Goal: Task Accomplishment & Management: Use online tool/utility

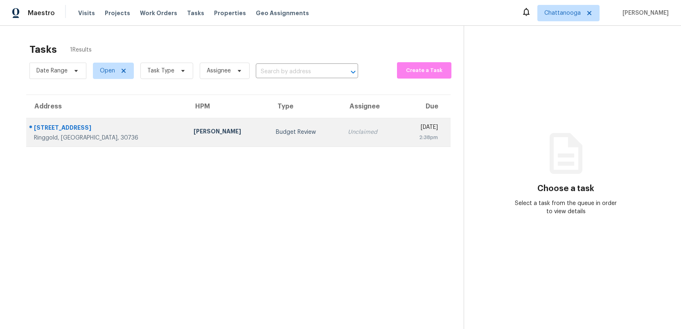
click at [276, 130] on div "Budget Review" at bounding box center [305, 132] width 59 height 8
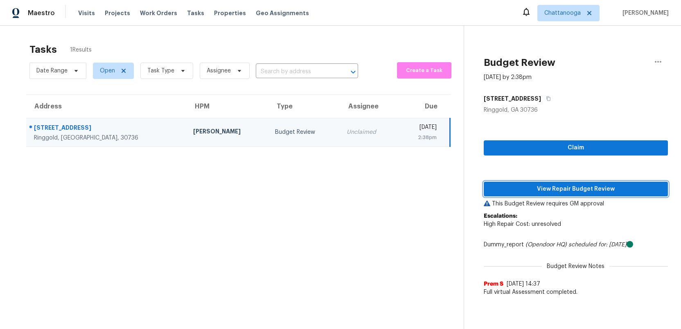
click at [540, 186] on span "View Repair Budget Review" at bounding box center [575, 189] width 171 height 10
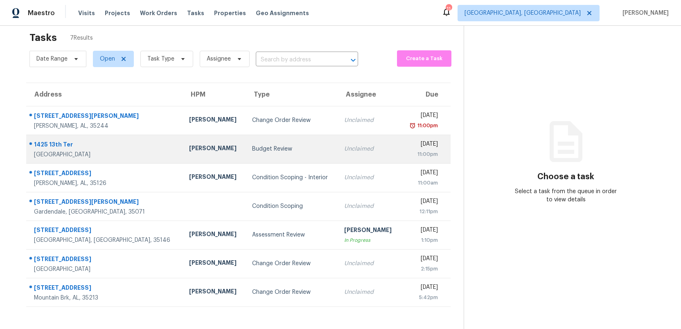
scroll to position [13, 0]
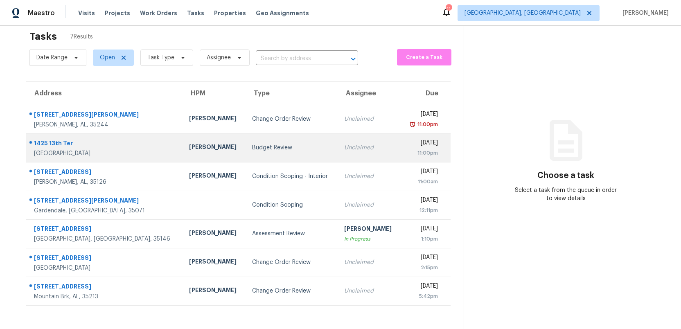
click at [347, 148] on div "Unclaimed" at bounding box center [369, 148] width 50 height 8
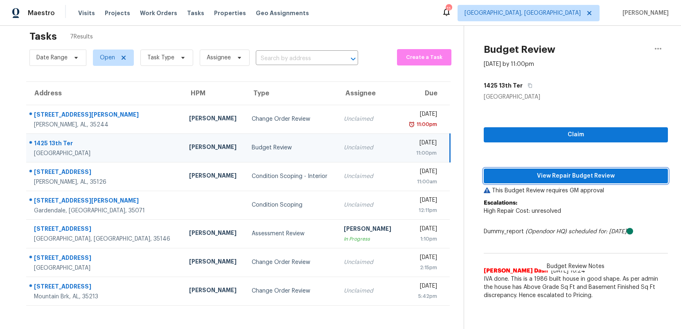
click at [574, 178] on span "View Repair Budget Review" at bounding box center [575, 176] width 171 height 10
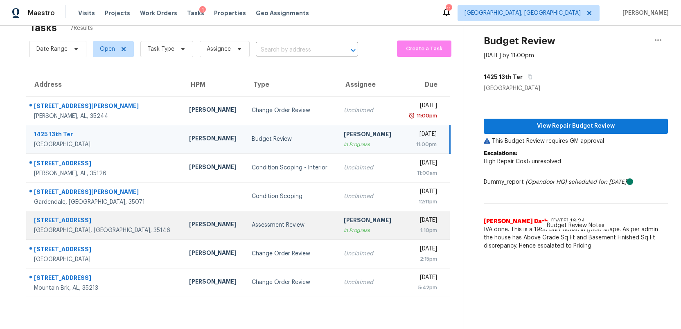
scroll to position [26, 0]
